Goal: Information Seeking & Learning: Learn about a topic

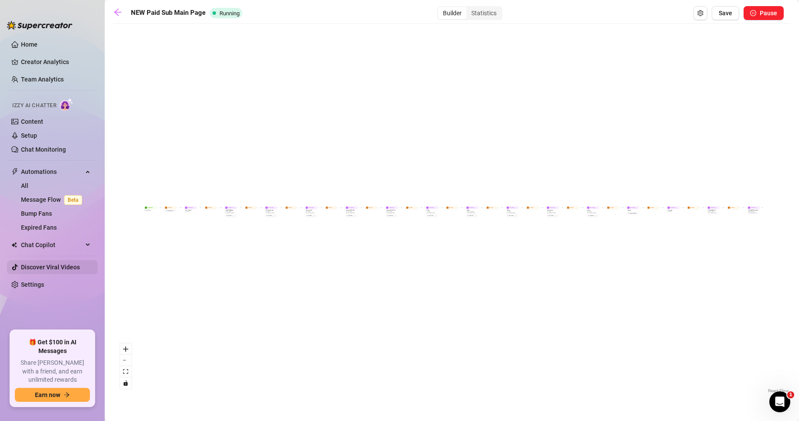
click at [74, 270] on link "Discover Viral Videos" at bounding box center [50, 267] width 59 height 7
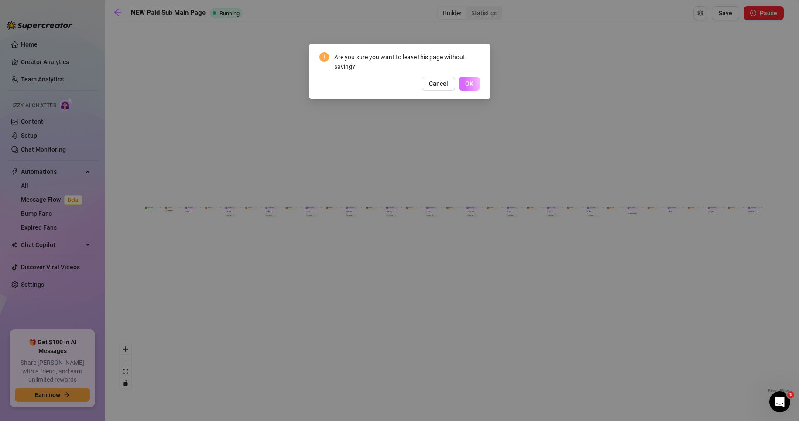
click at [471, 86] on span "OK" at bounding box center [469, 83] width 8 height 7
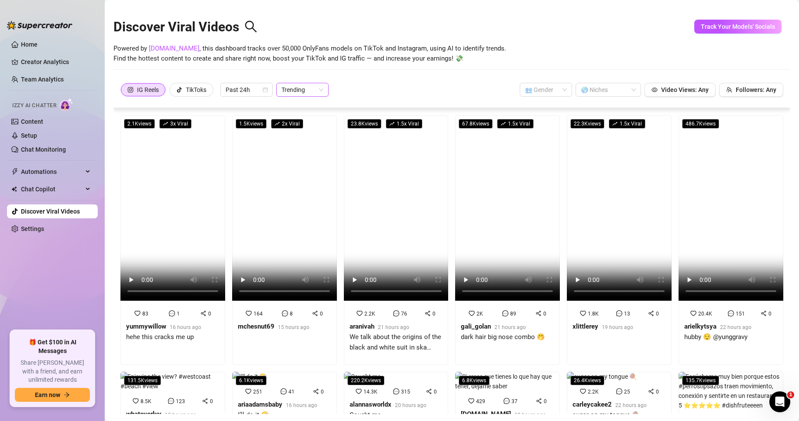
click at [323, 88] on span "Trending" at bounding box center [302, 89] width 42 height 13
click at [318, 124] on div "Most Views" at bounding box center [303, 121] width 38 height 10
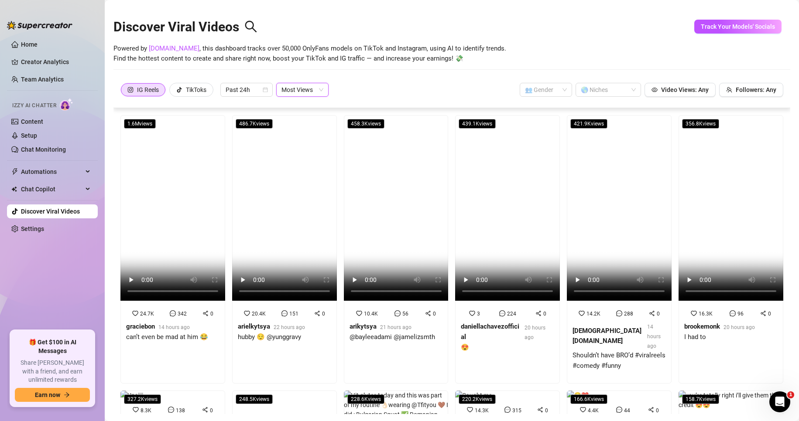
click at [308, 89] on span "Most Views" at bounding box center [302, 89] width 42 height 13
click at [306, 108] on div "Trending" at bounding box center [303, 108] width 38 height 10
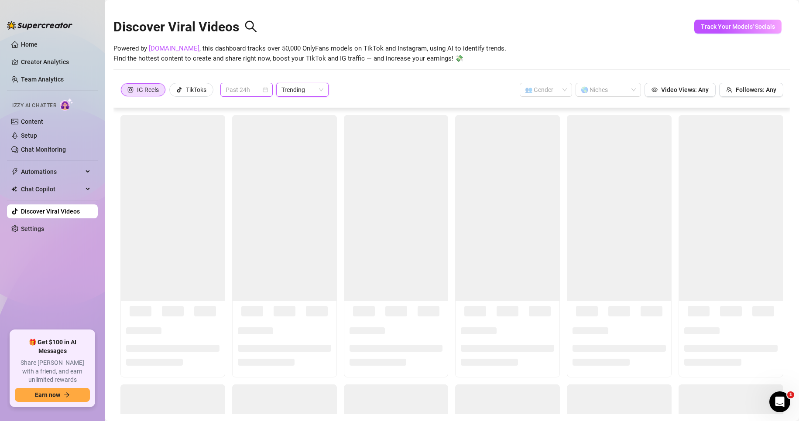
click at [243, 91] on span "Past 24h" at bounding box center [247, 89] width 42 height 13
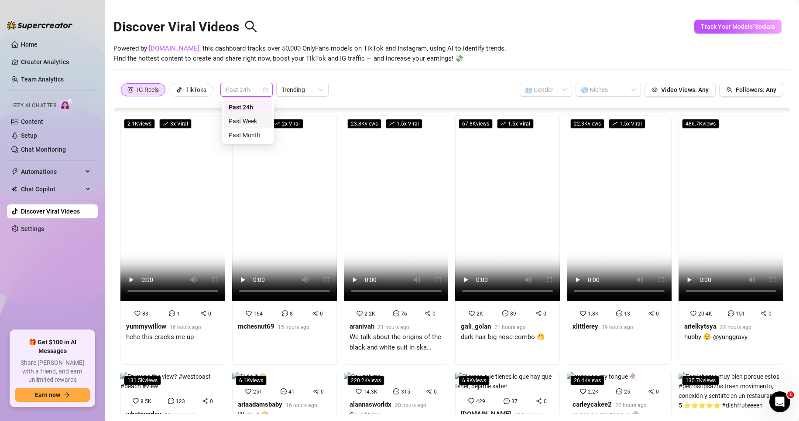
click at [255, 120] on div "Past Week" at bounding box center [248, 121] width 38 height 10
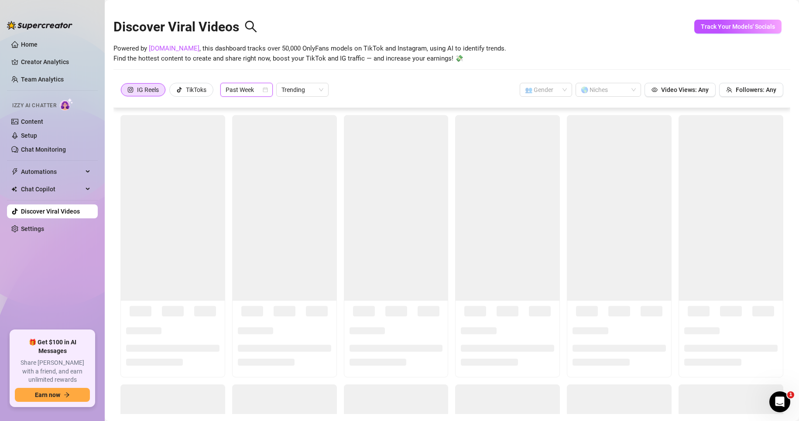
click at [257, 92] on span "Past Week" at bounding box center [247, 89] width 42 height 13
click at [262, 137] on div "Past Month" at bounding box center [248, 135] width 38 height 10
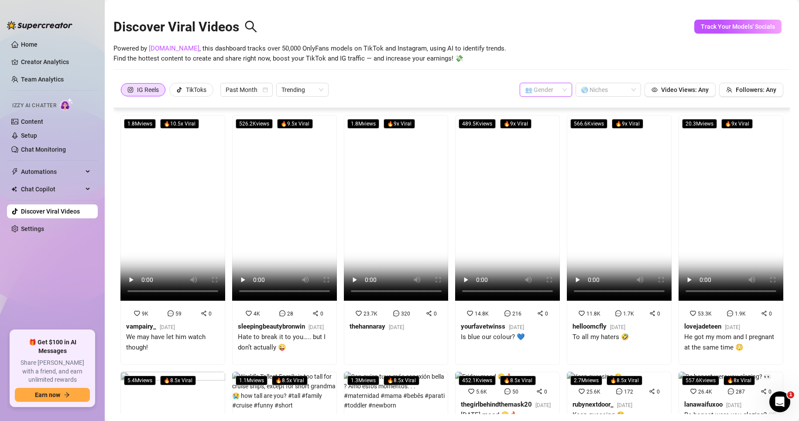
click at [545, 91] on input "search" at bounding box center [542, 89] width 34 height 13
click at [549, 106] on div "👩 [DEMOGRAPHIC_DATA]" at bounding box center [539, 108] width 38 height 10
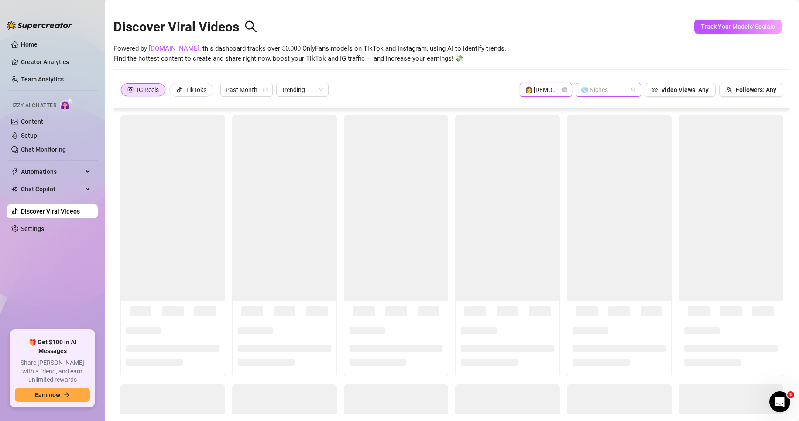
click at [585, 92] on div at bounding box center [603, 90] width 53 height 12
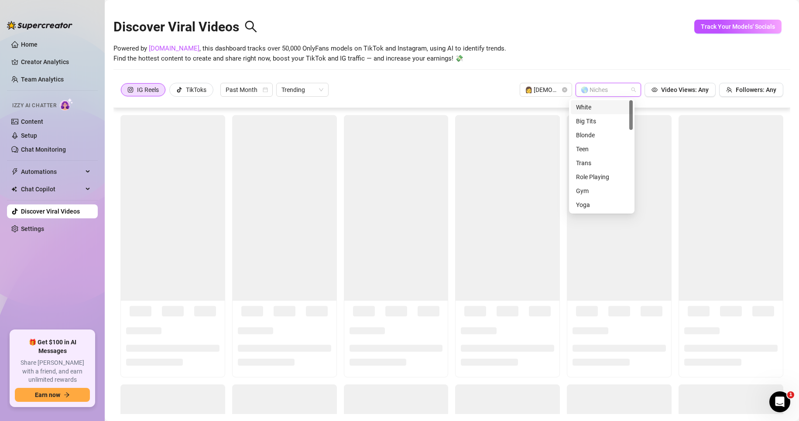
click at [585, 92] on div at bounding box center [603, 90] width 53 height 12
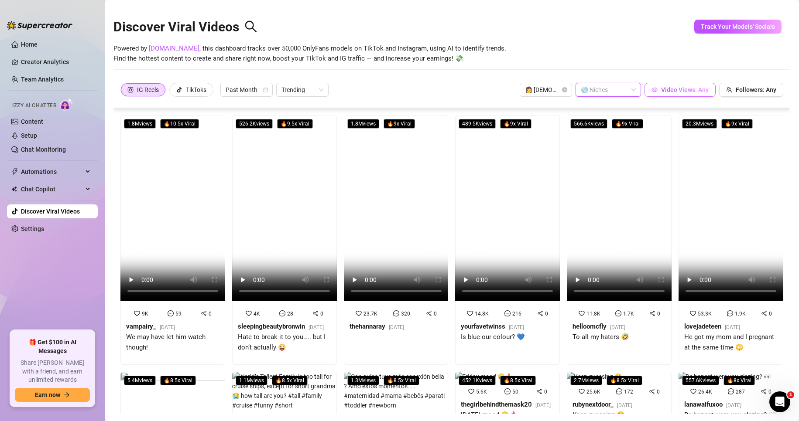
click at [661, 90] on span "Video Views: Any" at bounding box center [685, 89] width 48 height 7
click at [750, 94] on button "Followers: Any" at bounding box center [751, 90] width 64 height 14
drag, startPoint x: 777, startPoint y: 61, endPoint x: 695, endPoint y: 57, distance: 81.2
click at [695, 57] on div "0 to 100000000" at bounding box center [732, 62] width 118 height 14
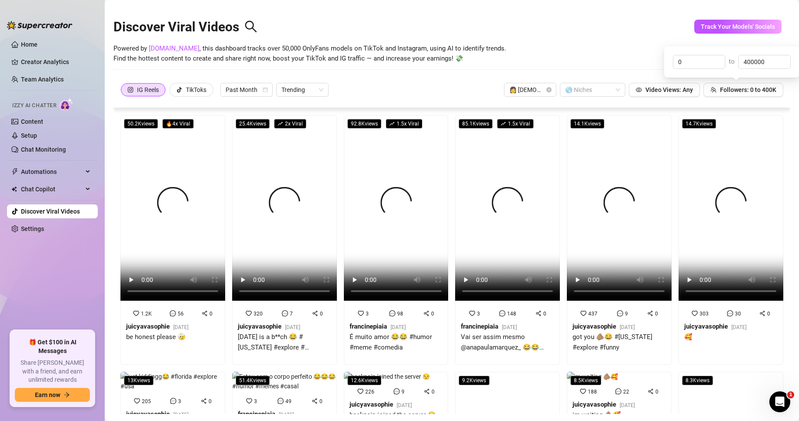
click at [633, 64] on div "Powered by [DOMAIN_NAME] , this dashboard tracks over 50,000 OnlyFans models on…" at bounding box center [451, 54] width 677 height 21
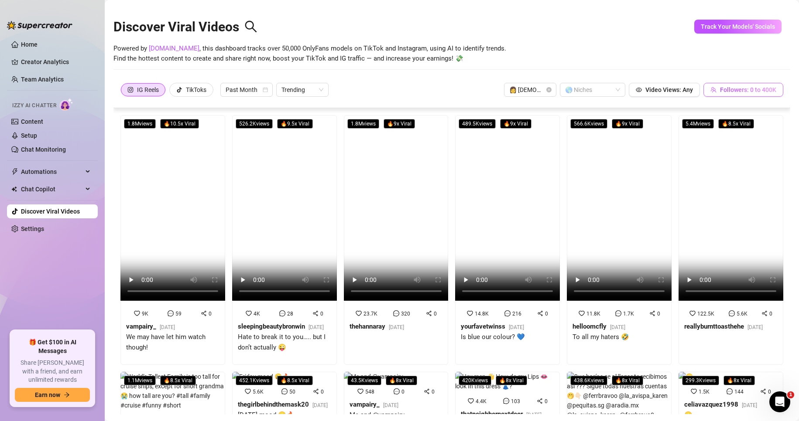
click at [749, 93] on span "Followers: 0 to 400K" at bounding box center [748, 89] width 56 height 7
drag, startPoint x: 765, startPoint y: 62, endPoint x: 721, endPoint y: 60, distance: 44.5
click at [721, 60] on div "0 to 400000" at bounding box center [732, 62] width 118 height 14
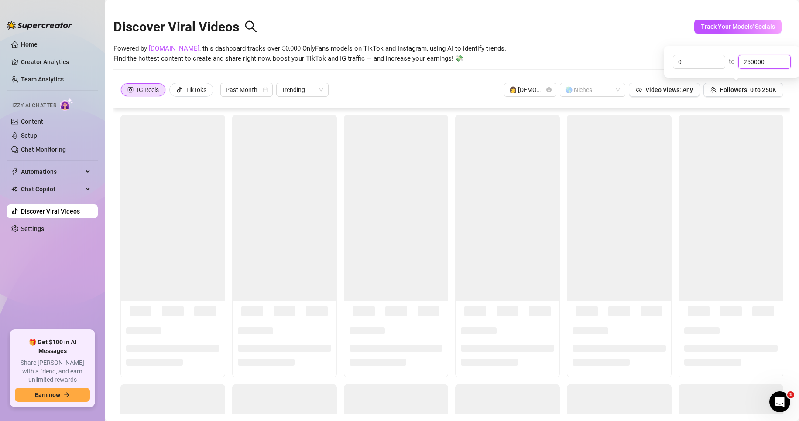
type input "250000"
click at [622, 58] on div "Powered by [DOMAIN_NAME] , this dashboard tracks over 50,000 OnlyFans models on…" at bounding box center [451, 54] width 677 height 21
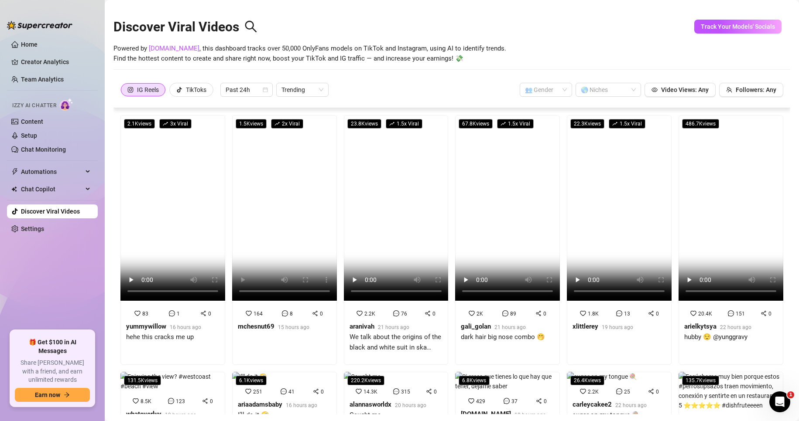
click at [420, 62] on span "Powered by [DOMAIN_NAME] , this dashboard tracks over 50,000 OnlyFans models on…" at bounding box center [309, 54] width 393 height 21
click at [251, 88] on span "Past 24h" at bounding box center [247, 89] width 42 height 13
click at [533, 93] on input "search" at bounding box center [542, 89] width 34 height 13
click at [536, 111] on div "👩 [DEMOGRAPHIC_DATA]" at bounding box center [539, 108] width 38 height 10
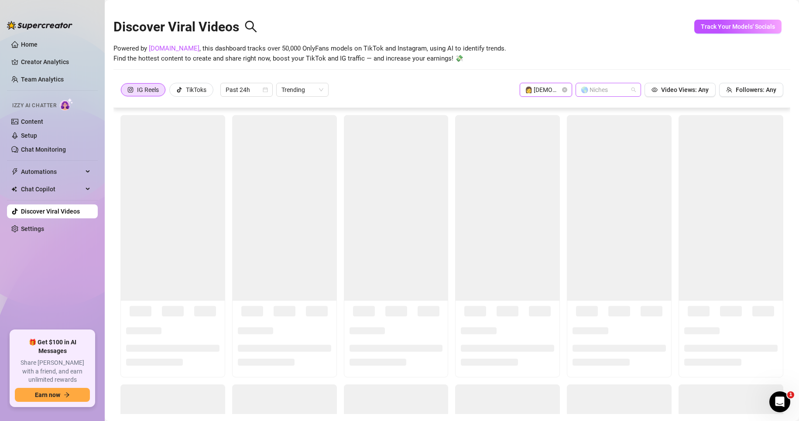
click at [608, 91] on div at bounding box center [603, 90] width 53 height 12
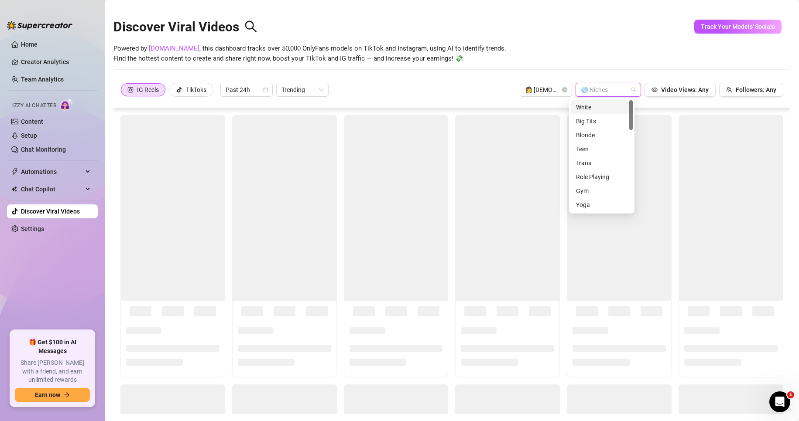
click at [607, 88] on div at bounding box center [603, 90] width 53 height 12
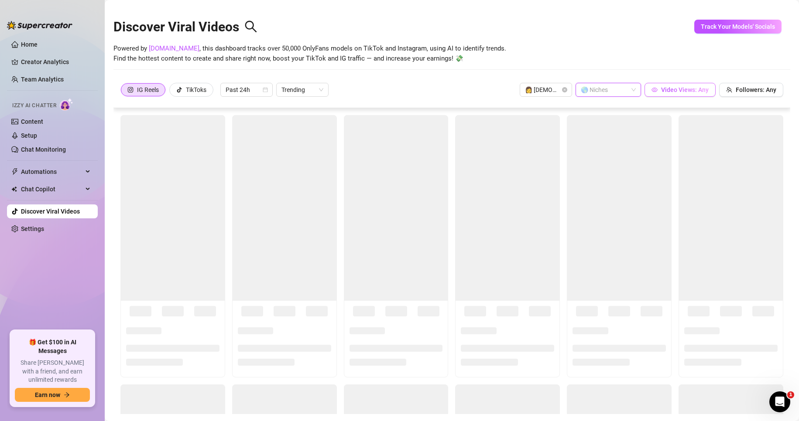
click at [696, 94] on button "Video Views: Any" at bounding box center [679, 90] width 71 height 14
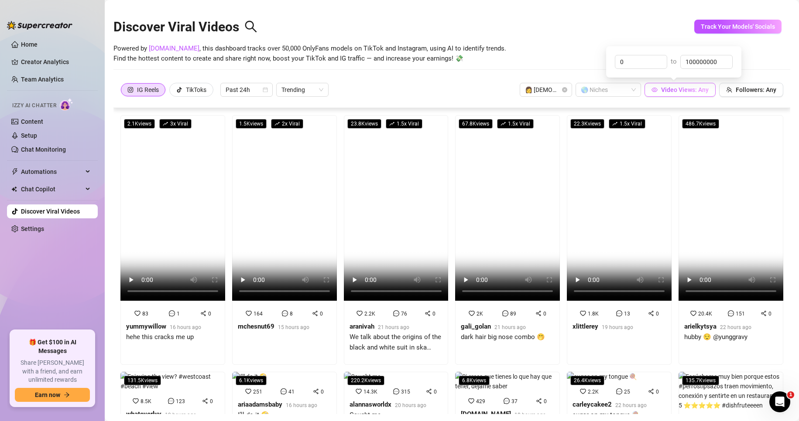
click at [695, 94] on button "Video Views: Any" at bounding box center [679, 90] width 71 height 14
click at [758, 94] on button "Followers: Any" at bounding box center [751, 90] width 64 height 14
drag, startPoint x: 777, startPoint y: 60, endPoint x: 682, endPoint y: 55, distance: 94.3
click at [682, 55] on div "0 to 100000000" at bounding box center [732, 62] width 118 height 14
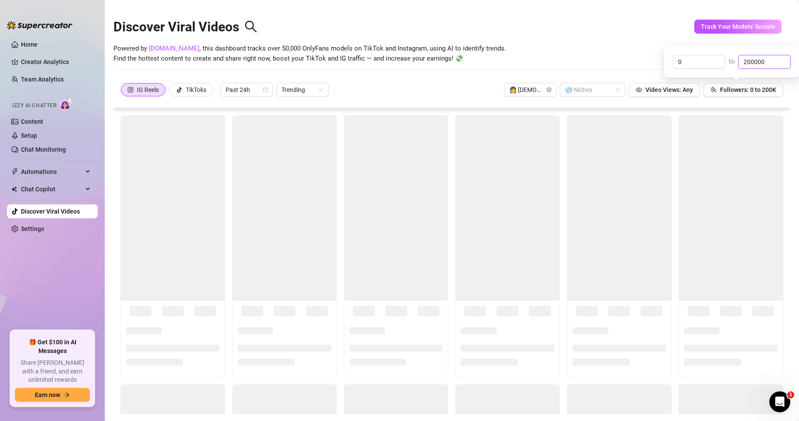
type input "200000"
click at [546, 33] on div "Discover Viral Videos" at bounding box center [451, 25] width 677 height 38
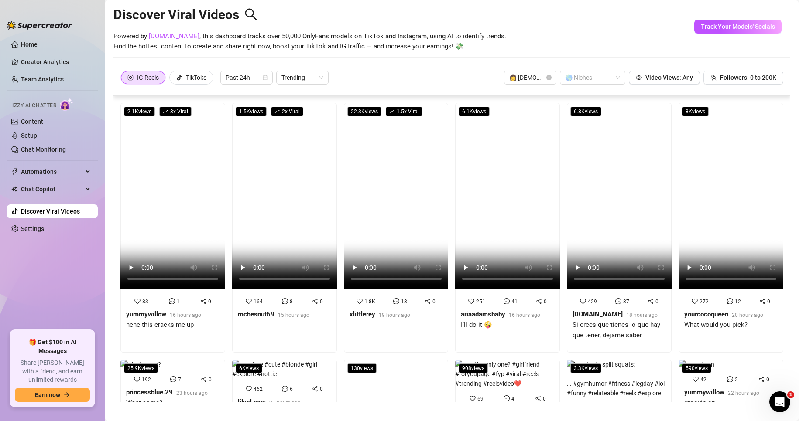
scroll to position [19, 0]
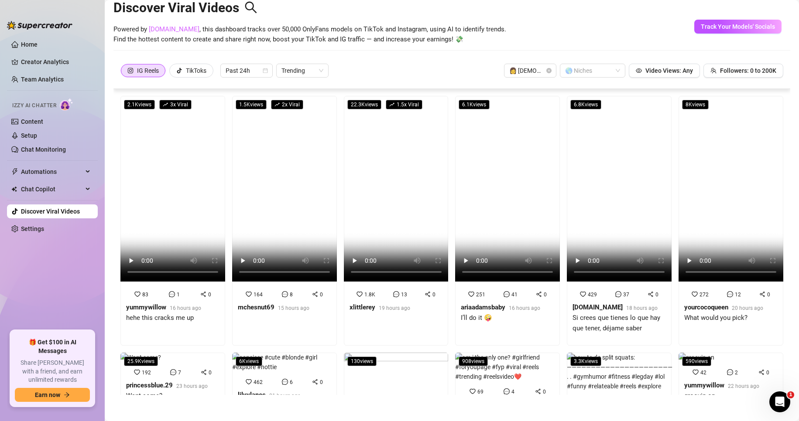
click at [166, 27] on link "[DOMAIN_NAME]" at bounding box center [174, 29] width 51 height 8
